Goal: Communication & Community: Answer question/provide support

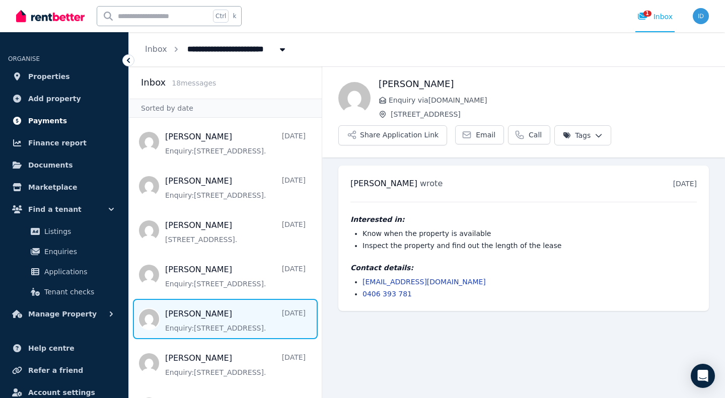
click at [47, 129] on link "Payments" at bounding box center [64, 121] width 112 height 20
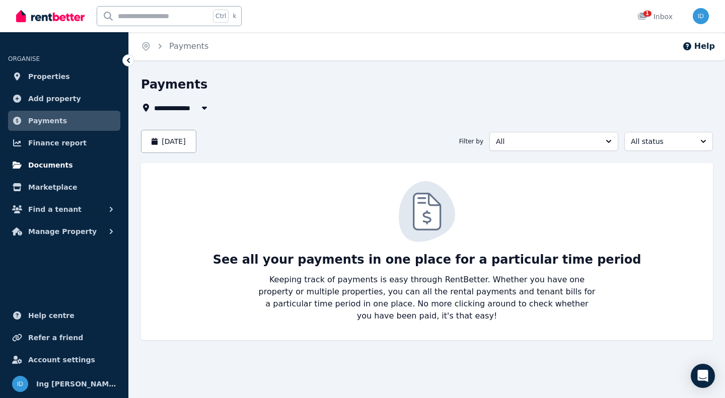
click at [52, 170] on span "Documents" at bounding box center [50, 165] width 45 height 12
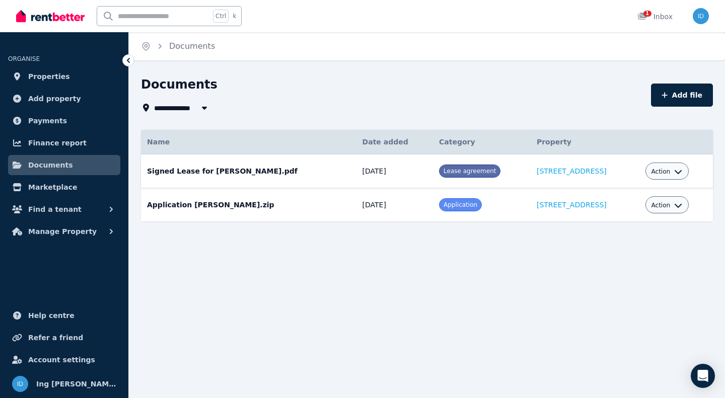
click at [678, 174] on div "Action" at bounding box center [667, 171] width 44 height 17
click at [675, 173] on icon "button" at bounding box center [678, 172] width 7 height 4
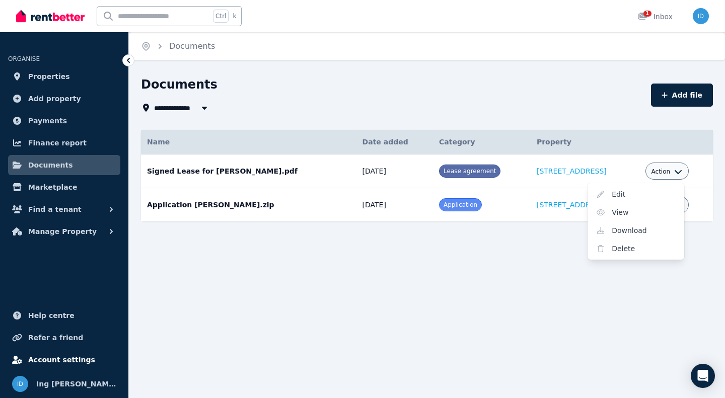
click at [68, 360] on span "Account settings" at bounding box center [61, 360] width 67 height 12
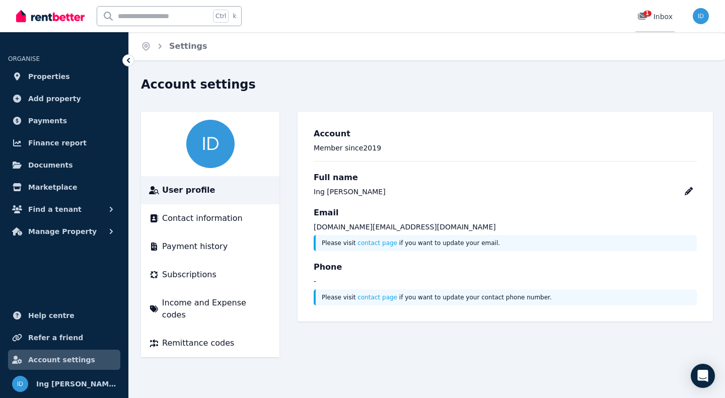
click at [663, 13] on div "1 Inbox" at bounding box center [654, 17] width 35 height 10
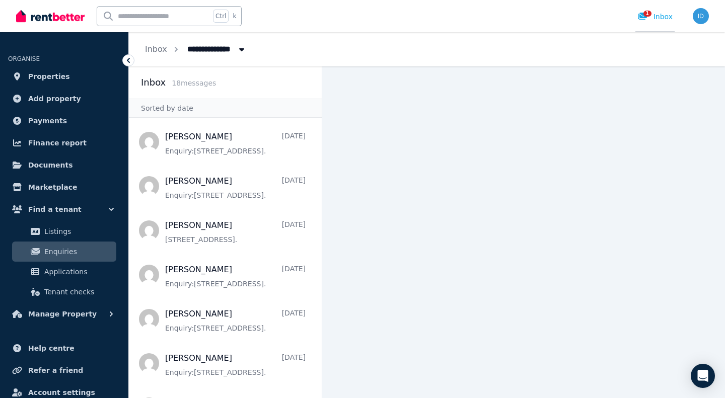
click at [659, 19] on div "1 Inbox" at bounding box center [654, 17] width 35 height 10
click at [326, 154] on main at bounding box center [523, 232] width 403 height 332
click at [640, 14] on icon at bounding box center [642, 16] width 10 height 8
click at [59, 144] on span "Finance report" at bounding box center [57, 143] width 58 height 12
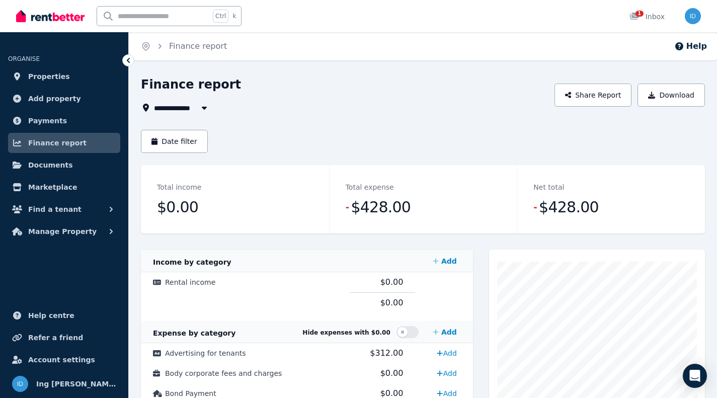
click at [94, 132] on ul "ORGANISE Properties Add property Payments Finance report Documents Marketplace …" at bounding box center [64, 141] width 128 height 199
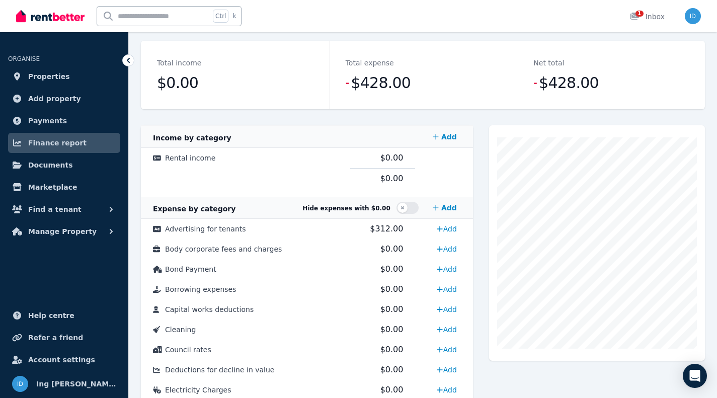
scroll to position [127, 0]
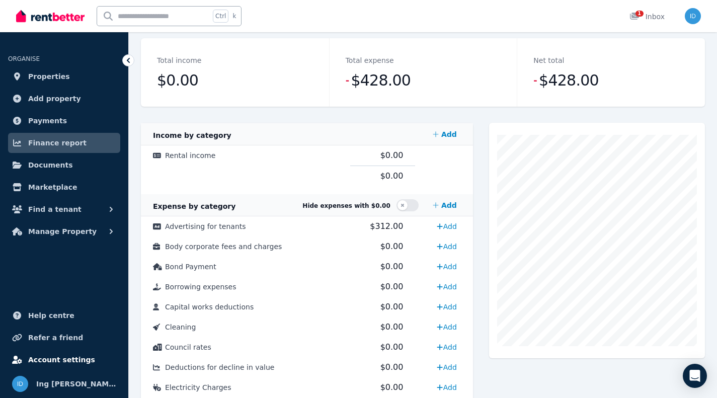
click at [49, 356] on span "Account settings" at bounding box center [61, 360] width 67 height 12
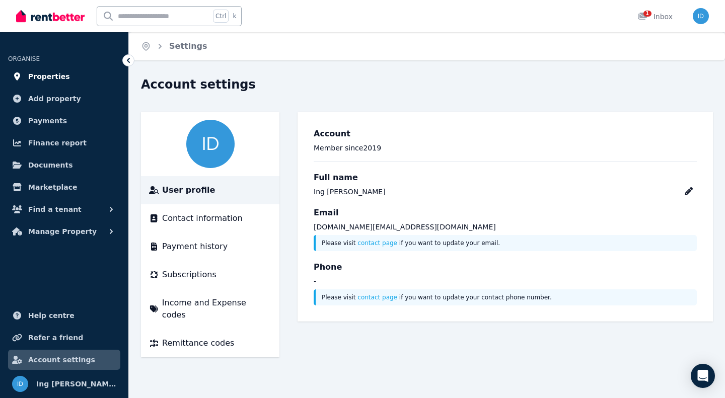
click at [58, 76] on span "Properties" at bounding box center [49, 76] width 42 height 12
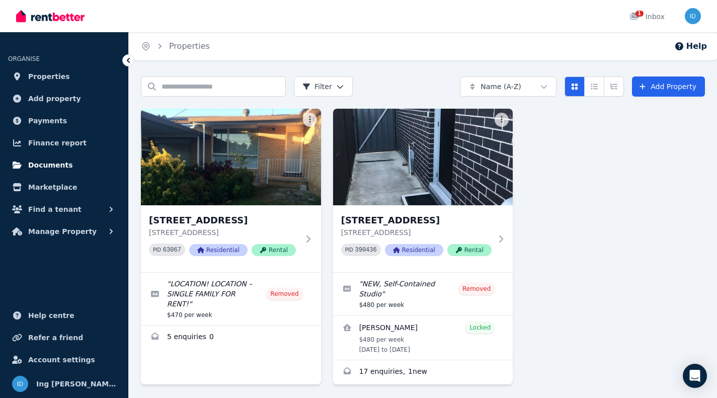
click at [55, 163] on span "Documents" at bounding box center [50, 165] width 45 height 12
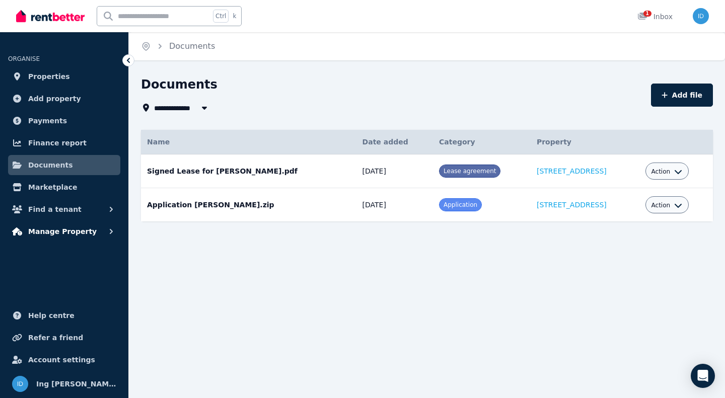
click at [106, 226] on button "Manage Property" at bounding box center [64, 232] width 112 height 20
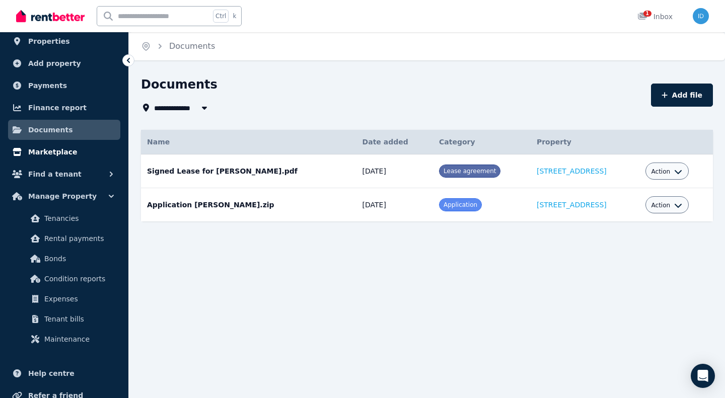
scroll to position [47, 0]
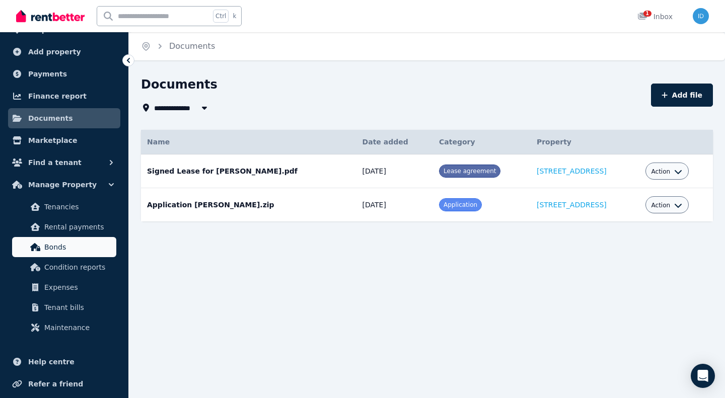
click at [67, 247] on span "Bonds" at bounding box center [78, 247] width 68 height 12
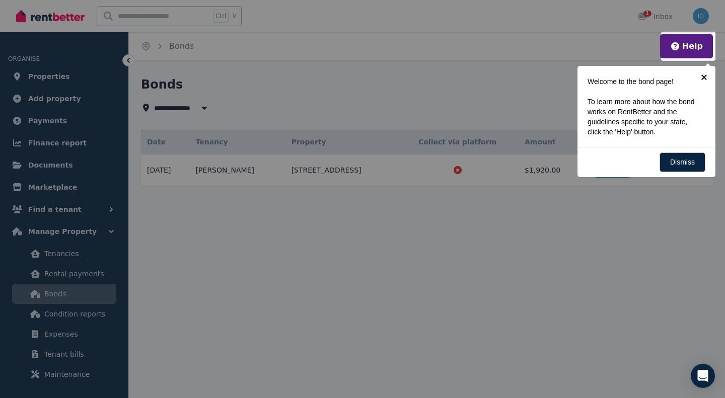
click at [705, 76] on link "×" at bounding box center [704, 77] width 23 height 23
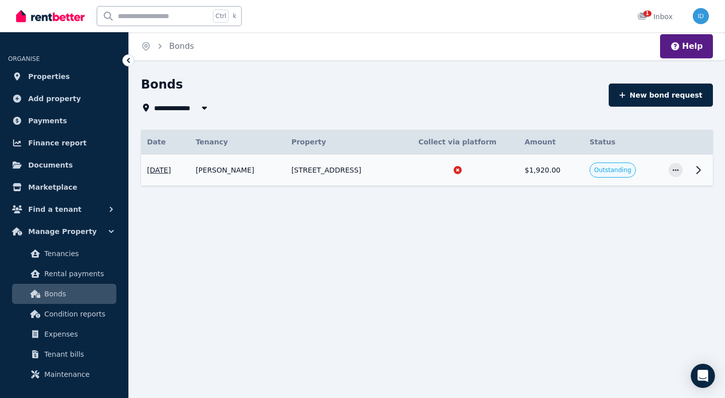
click at [701, 168] on icon at bounding box center [698, 170] width 12 height 12
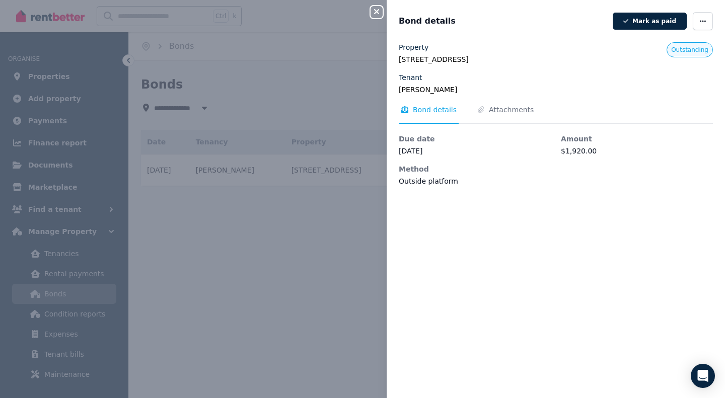
click at [295, 261] on div "Close panel Bond details Mark as paid Property 38A Terrigal St, Marayong NSW 21…" at bounding box center [362, 199] width 725 height 398
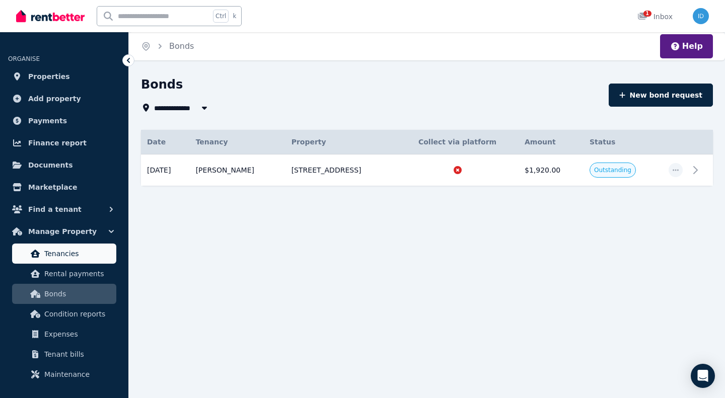
click at [76, 258] on span "Tenancies" at bounding box center [78, 254] width 68 height 12
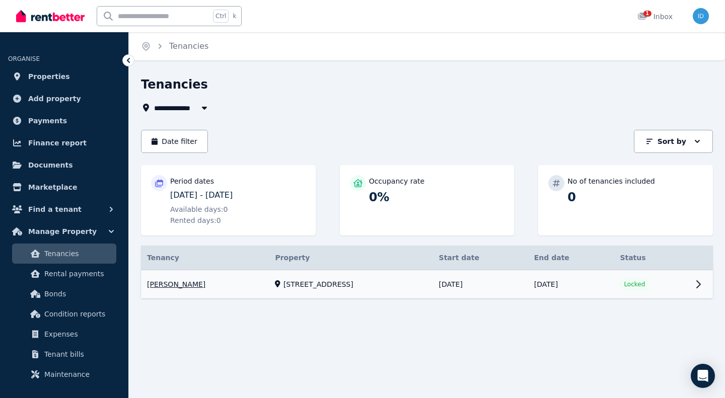
click at [691, 284] on link "View property details" at bounding box center [427, 284] width 572 height 29
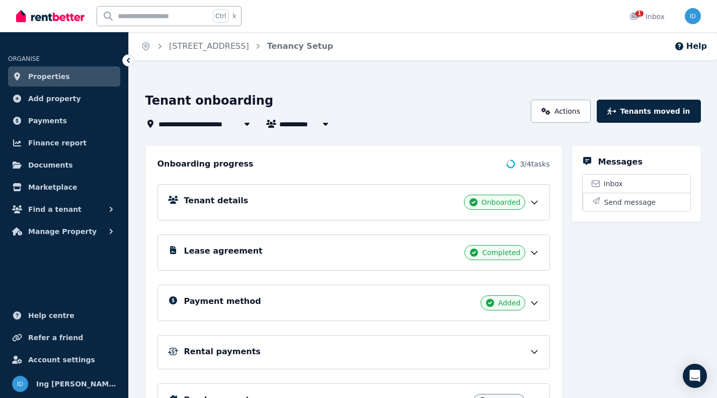
click at [529, 204] on div "Tenant details Onboarded" at bounding box center [361, 202] width 355 height 15
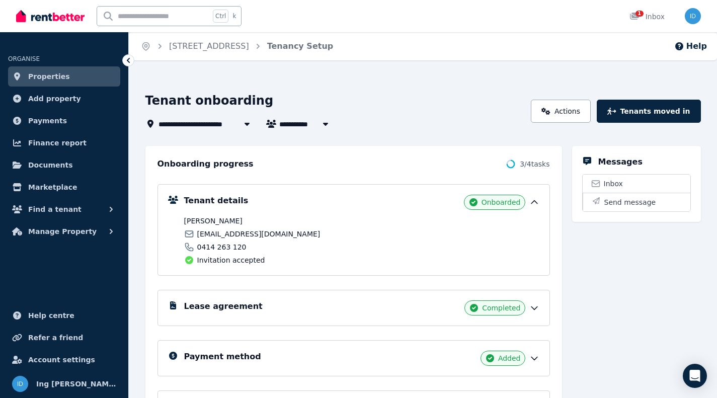
click at [534, 198] on icon at bounding box center [535, 202] width 10 height 10
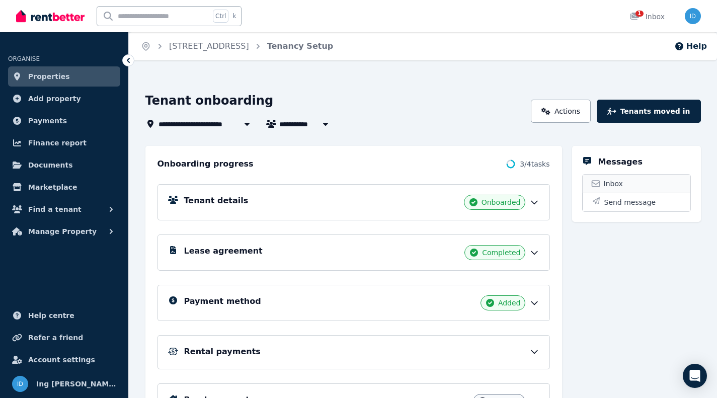
click at [612, 182] on span "Inbox" at bounding box center [613, 184] width 19 height 10
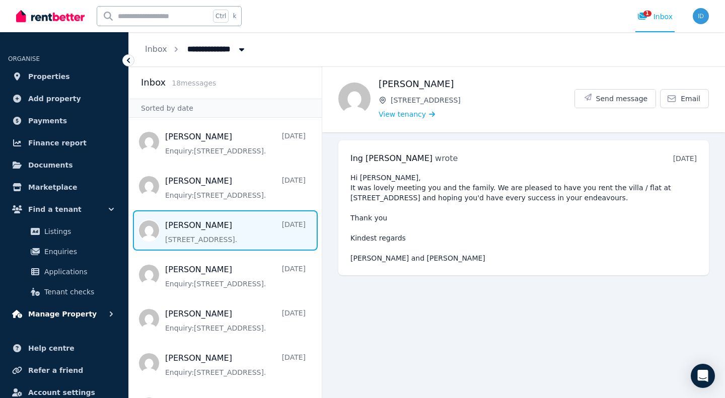
click at [110, 314] on icon "button" at bounding box center [111, 314] width 10 height 10
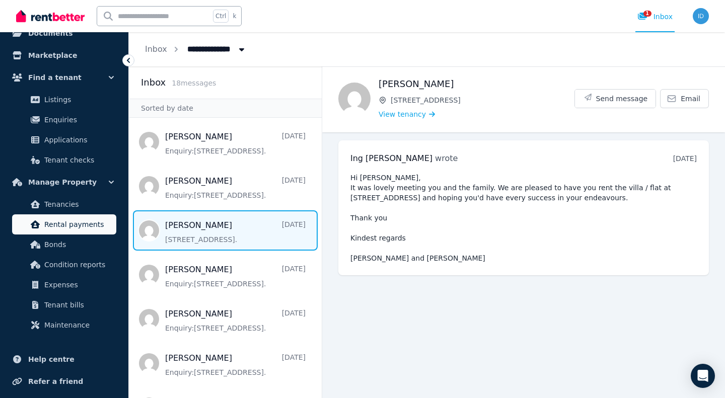
scroll to position [176, 0]
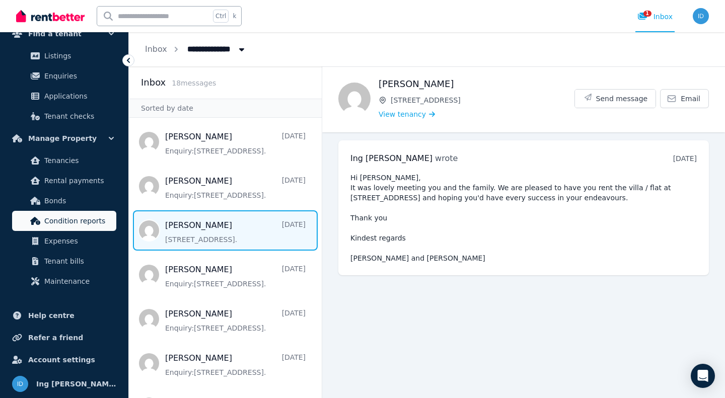
click at [59, 218] on span "Condition reports" at bounding box center [78, 221] width 68 height 12
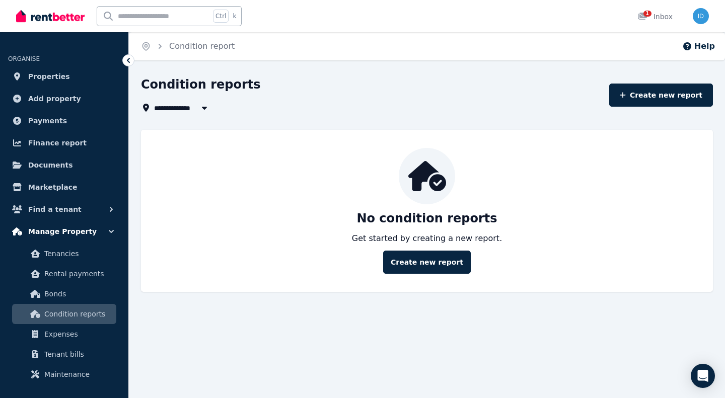
click at [51, 227] on span "Manage Property" at bounding box center [62, 232] width 68 height 12
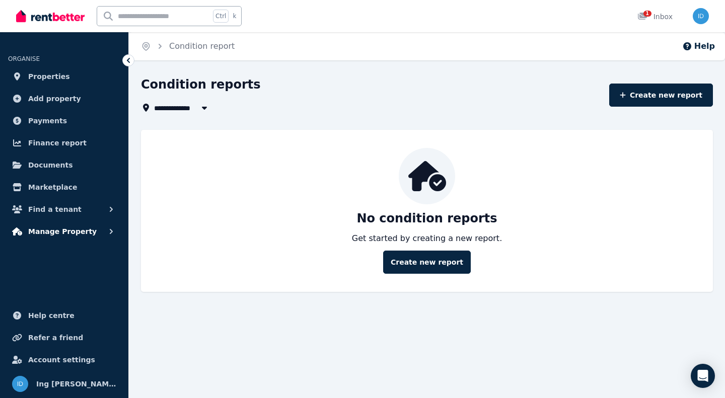
click at [50, 234] on span "Manage Property" at bounding box center [62, 232] width 68 height 12
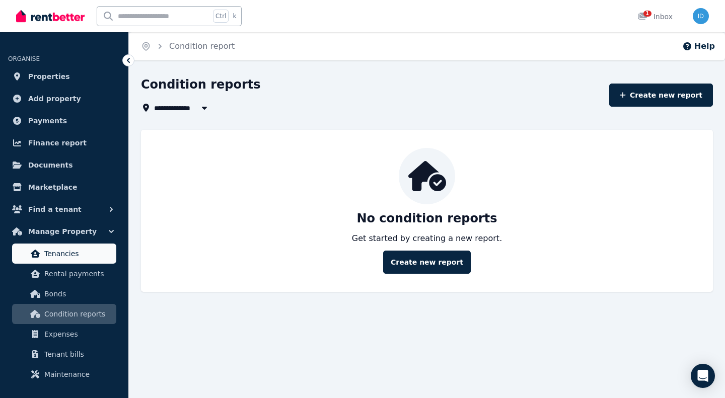
click at [52, 249] on span "Tenancies" at bounding box center [78, 254] width 68 height 12
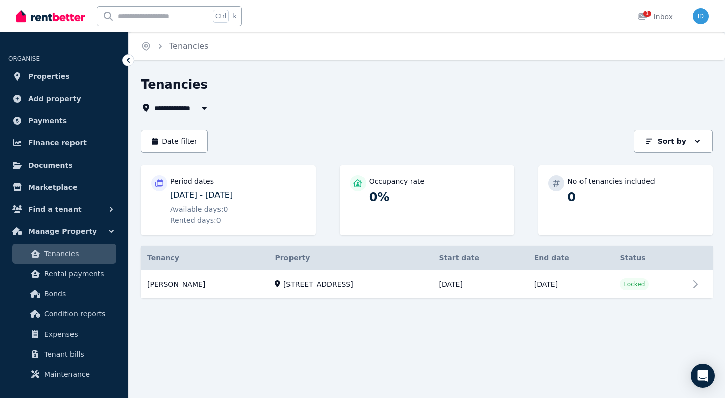
click at [127, 60] on icon at bounding box center [128, 60] width 3 height 5
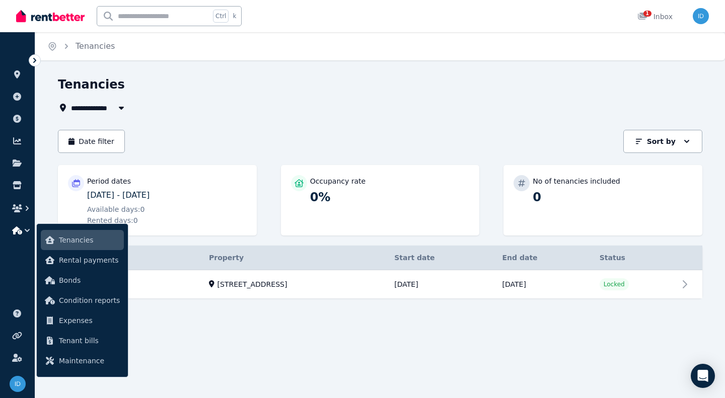
click at [41, 61] on div "**********" at bounding box center [362, 199] width 725 height 398
click at [38, 61] on icon at bounding box center [35, 60] width 10 height 10
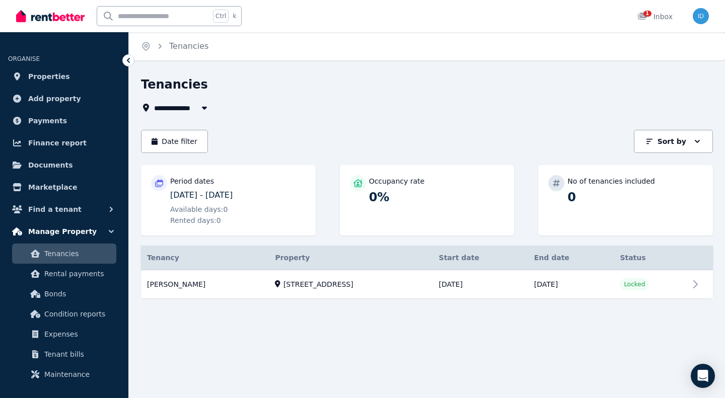
click at [45, 231] on span "Manage Property" at bounding box center [62, 232] width 68 height 12
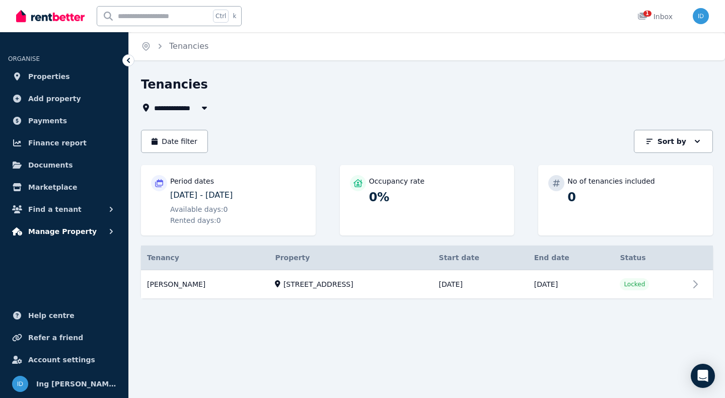
click at [94, 230] on button "Manage Property" at bounding box center [64, 232] width 112 height 20
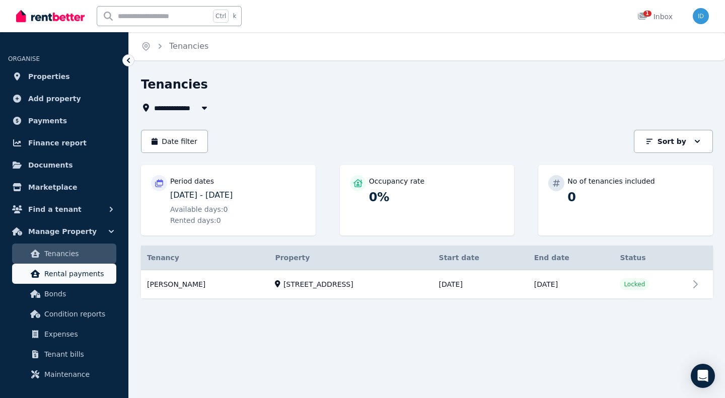
click at [66, 276] on span "Rental payments" at bounding box center [78, 274] width 68 height 12
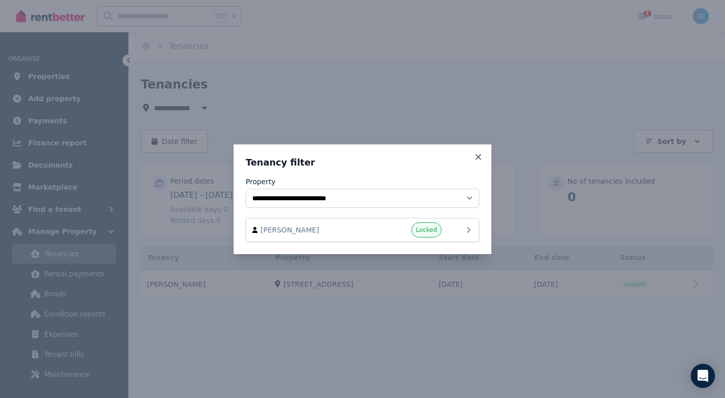
click at [468, 231] on icon at bounding box center [469, 230] width 4 height 6
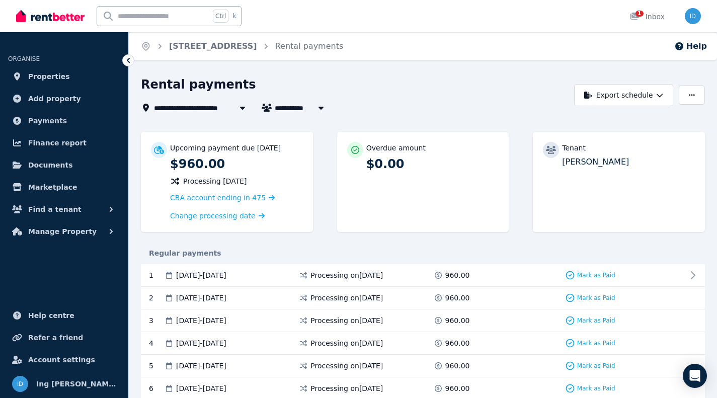
click at [161, 47] on icon "Breadcrumb" at bounding box center [160, 46] width 3 height 5
click at [654, 19] on div "1 Inbox" at bounding box center [647, 17] width 35 height 10
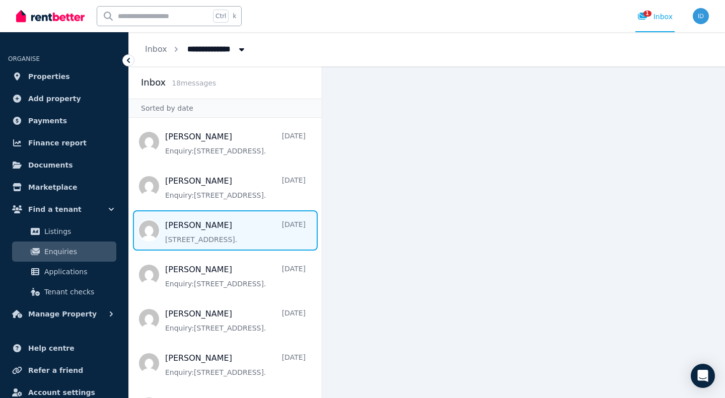
click at [228, 237] on span "Message list" at bounding box center [225, 230] width 193 height 40
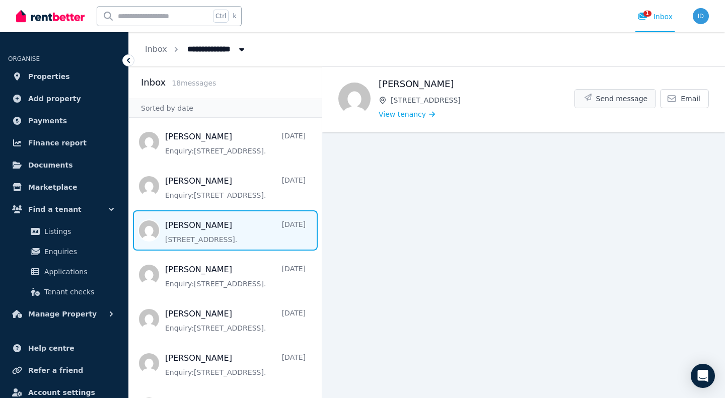
click at [624, 96] on span "Send message" at bounding box center [622, 99] width 52 height 10
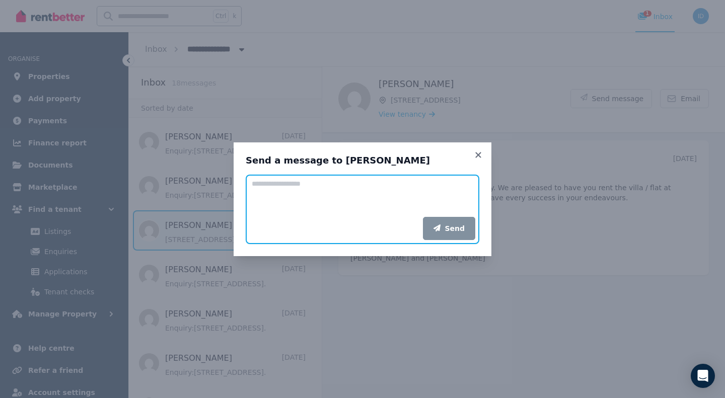
click at [276, 191] on textarea "Add your message" at bounding box center [363, 196] width 234 height 42
type textarea "**********"
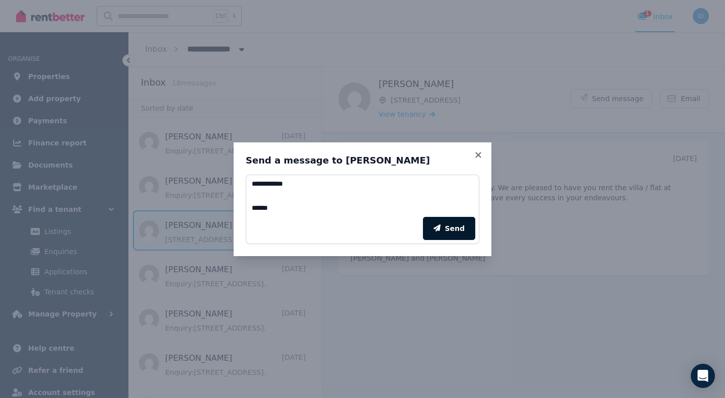
click at [449, 226] on button "Send" at bounding box center [449, 228] width 52 height 23
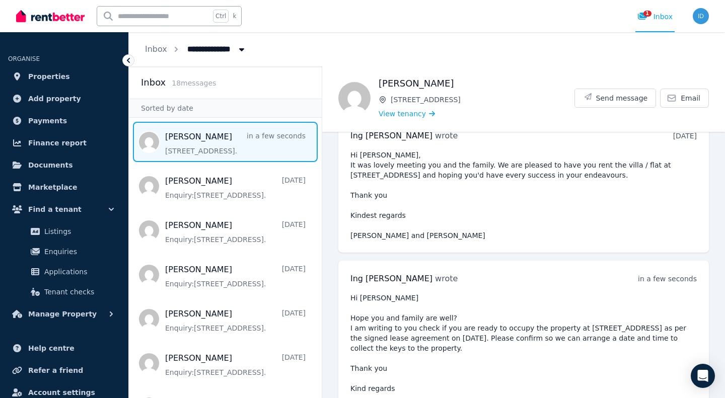
scroll to position [58, 0]
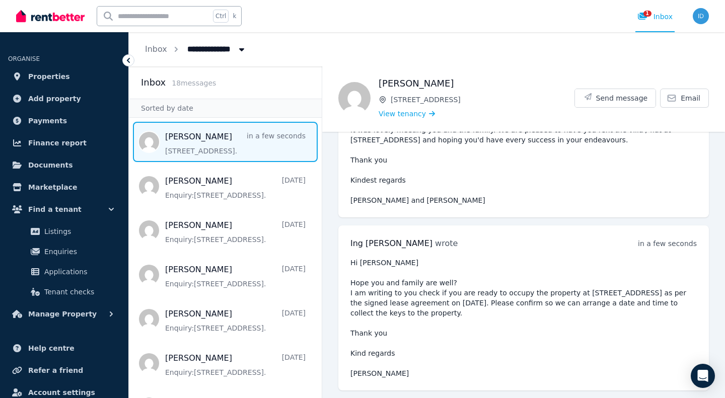
click at [412, 291] on pre "Hi Eva Hope you and family are well? I am writing to you check if you are ready…" at bounding box center [523, 318] width 346 height 121
drag, startPoint x: 626, startPoint y: 298, endPoint x: 637, endPoint y: 300, distance: 11.7
click at [637, 300] on pre "Hi Eva Hope you and family are well? I am writing to you check if you are ready…" at bounding box center [523, 318] width 346 height 121
click at [642, 293] on pre "Hi Eva Hope you and family are well? I am writing to you check if you are ready…" at bounding box center [523, 318] width 346 height 121
click at [701, 18] on img "button" at bounding box center [701, 16] width 16 height 16
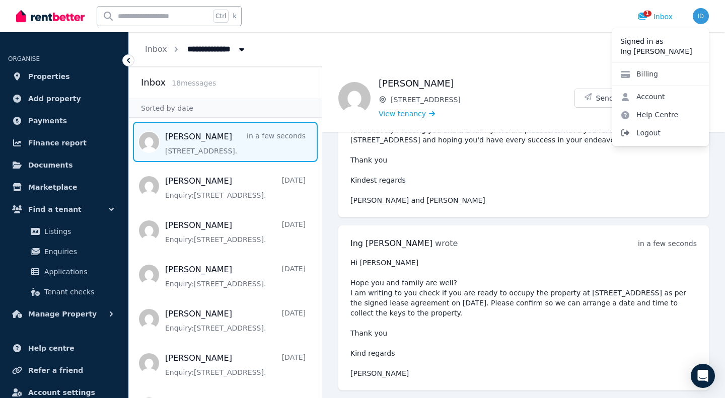
click at [643, 133] on span "Logout" at bounding box center [660, 133] width 97 height 18
